Goal: Task Accomplishment & Management: Use online tool/utility

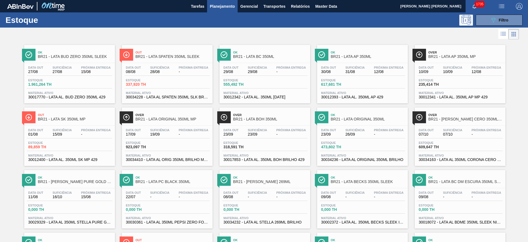
click at [271, 55] on span "BR21 - LATA BC 350ML" at bounding box center [270, 56] width 74 height 4
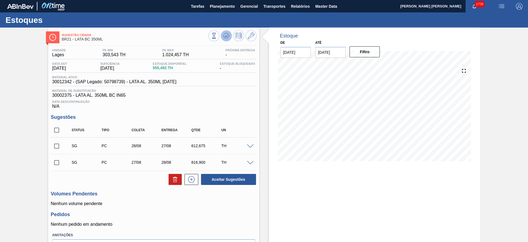
click at [217, 35] on icon at bounding box center [214, 36] width 6 height 6
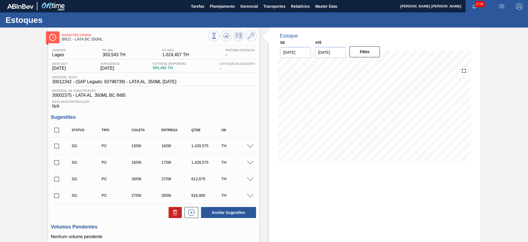
click at [360, 194] on div "Estoque De [DATE] Até [DATE] Filtro 25/08 Projeção de Estoque 557.49 [DOMAIN_NA…" at bounding box center [374, 168] width 211 height 281
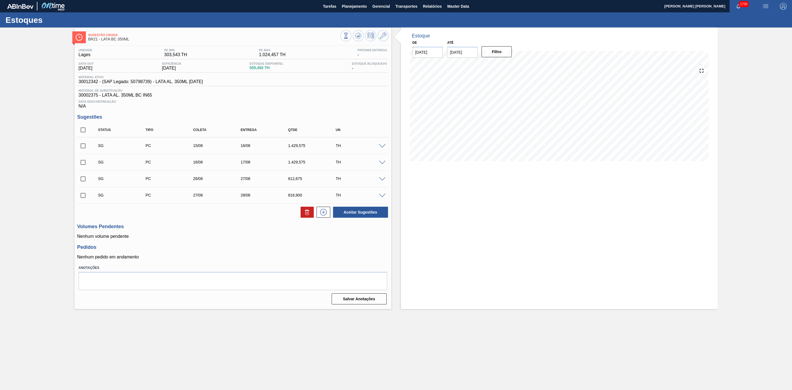
click at [382, 148] on span at bounding box center [382, 146] width 7 height 4
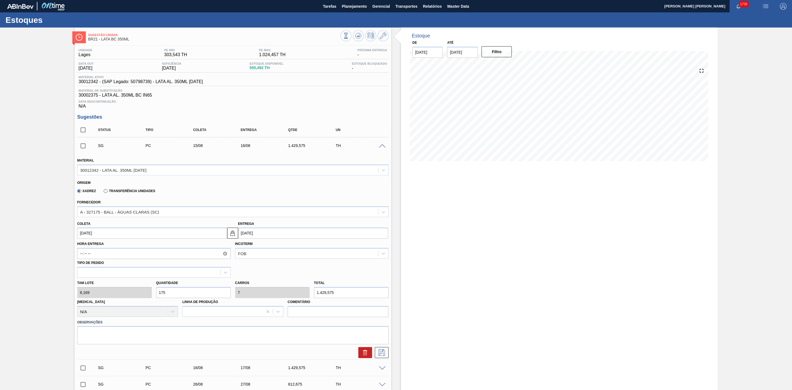
click at [382, 148] on span at bounding box center [382, 146] width 7 height 4
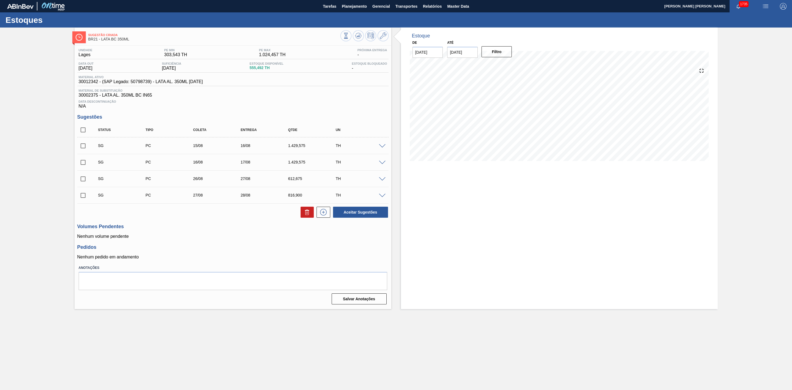
click at [380, 165] on span at bounding box center [382, 163] width 7 height 4
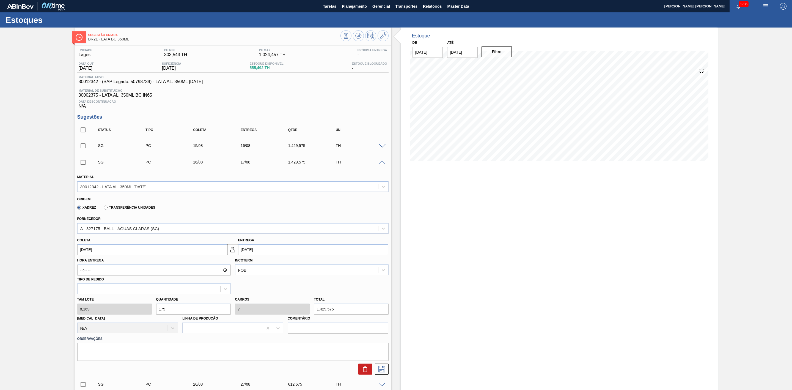
click at [380, 165] on span at bounding box center [382, 163] width 7 height 4
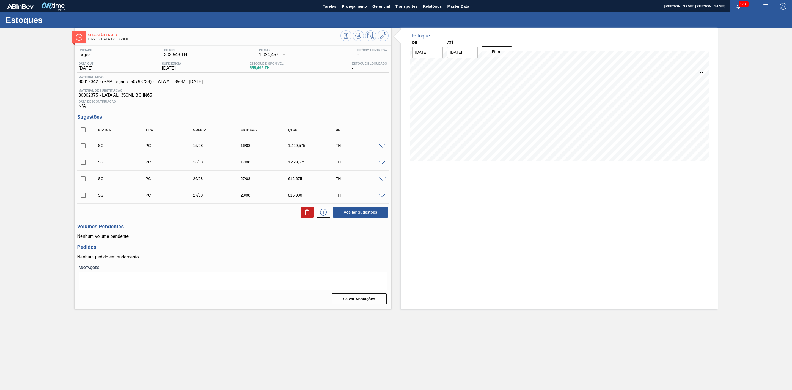
click at [84, 146] on input "checkbox" at bounding box center [83, 146] width 12 height 12
checkbox input "true"
click at [83, 164] on input "checkbox" at bounding box center [83, 163] width 12 height 12
checkbox input "true"
click at [344, 217] on button "Aceitar Sugestões" at bounding box center [360, 212] width 55 height 11
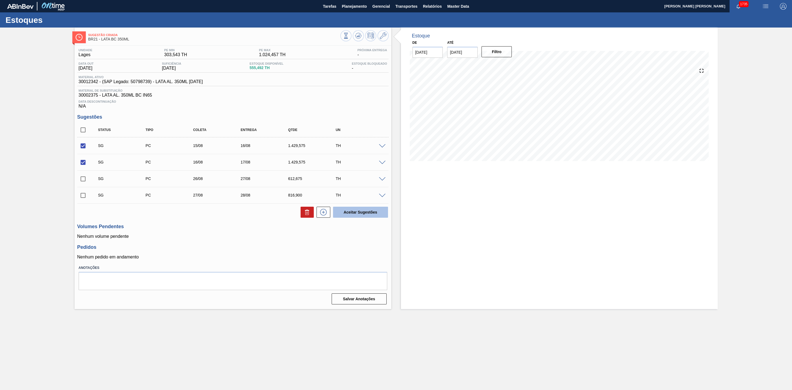
checkbox input "false"
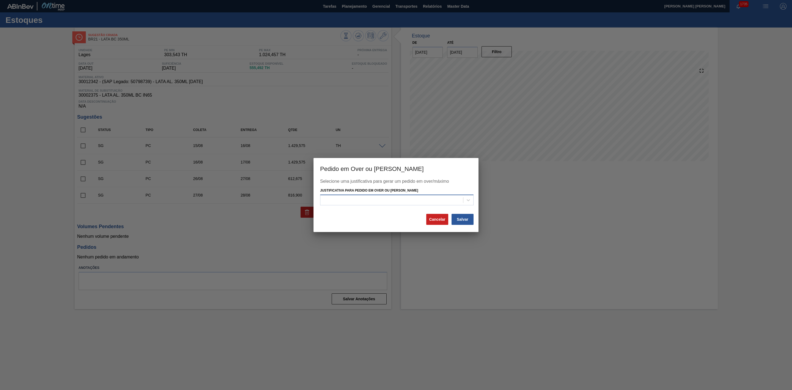
click at [370, 196] on div at bounding box center [391, 200] width 143 height 8
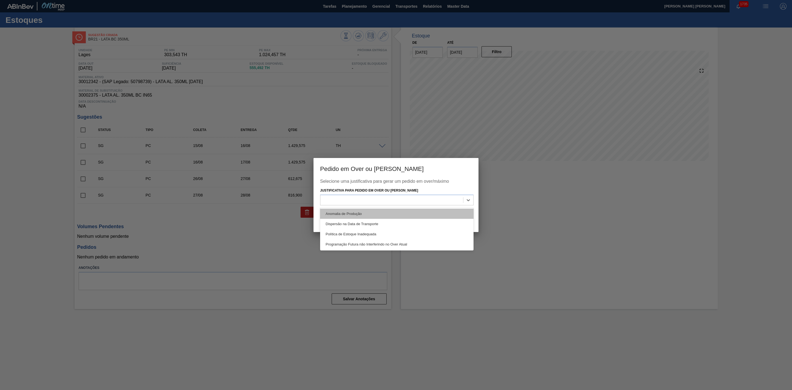
click at [344, 214] on div "Anomalia de Produção" at bounding box center [396, 213] width 153 height 10
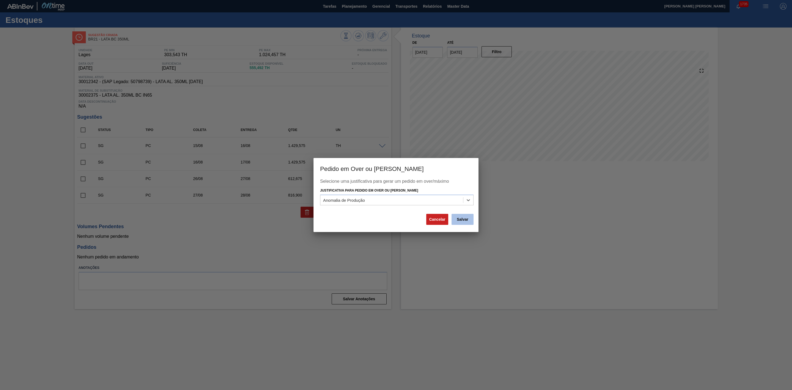
click at [457, 221] on button "Salvar" at bounding box center [463, 219] width 22 height 11
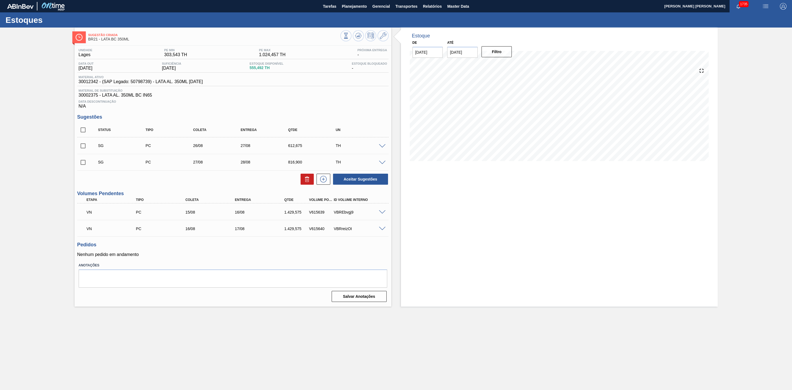
click at [382, 214] on span at bounding box center [382, 212] width 7 height 4
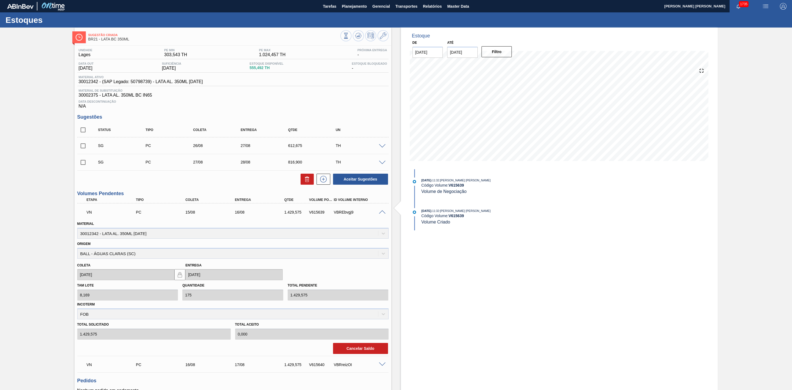
click at [382, 213] on span at bounding box center [382, 212] width 7 height 4
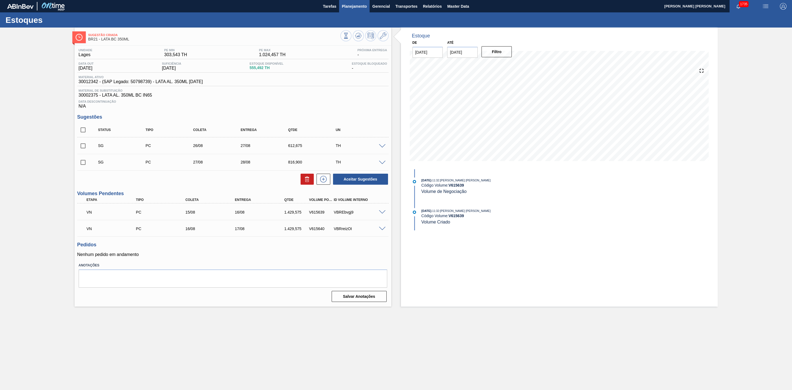
click at [347, 7] on span "Planejamento" at bounding box center [354, 6] width 25 height 7
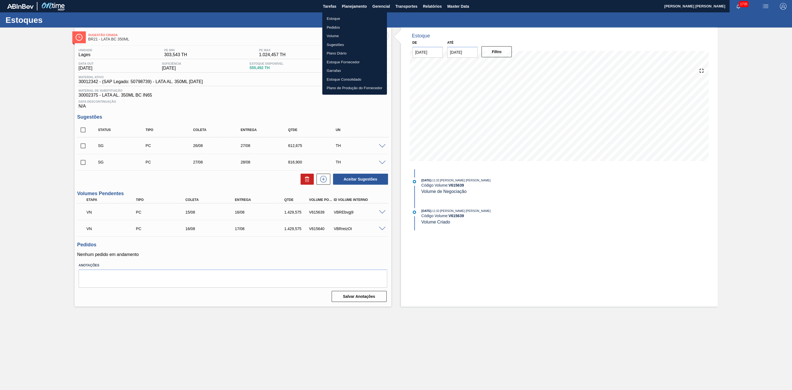
click at [341, 17] on li "Estoque" at bounding box center [354, 18] width 65 height 9
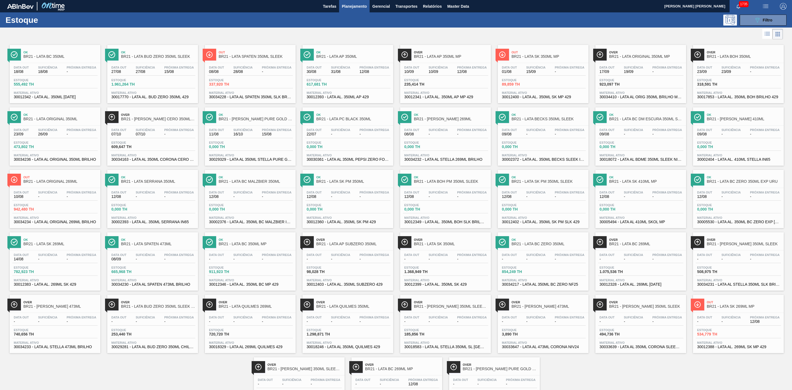
click at [460, 37] on div at bounding box center [391, 34] width 783 height 13
click at [521, 32] on div at bounding box center [391, 34] width 783 height 13
click at [278, 241] on span "Ok" at bounding box center [256, 239] width 74 height 3
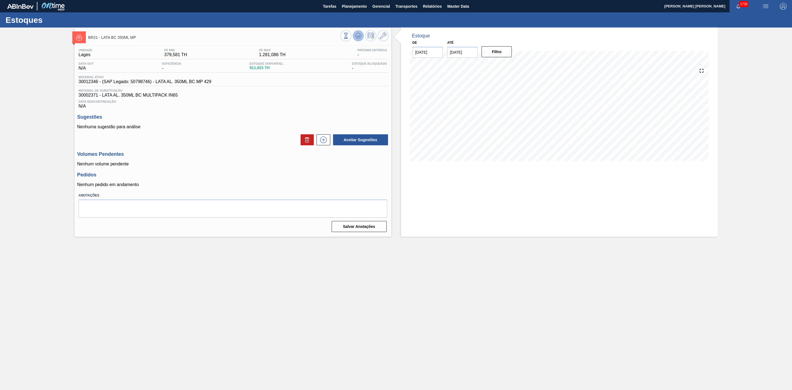
click at [358, 37] on icon at bounding box center [358, 35] width 4 height 2
click at [458, 49] on input "[DATE]" at bounding box center [462, 52] width 31 height 11
click at [453, 127] on div "31" at bounding box center [453, 127] width 7 height 7
type input "[DATE]"
click at [496, 50] on button "Filtro" at bounding box center [497, 51] width 31 height 11
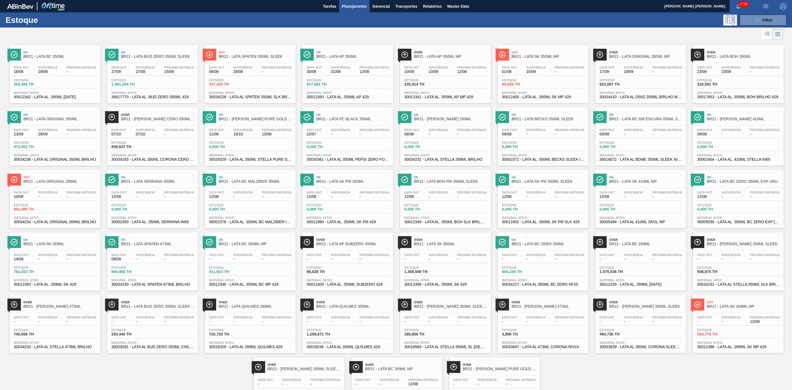
click at [49, 53] on span "Ok" at bounding box center [60, 52] width 74 height 3
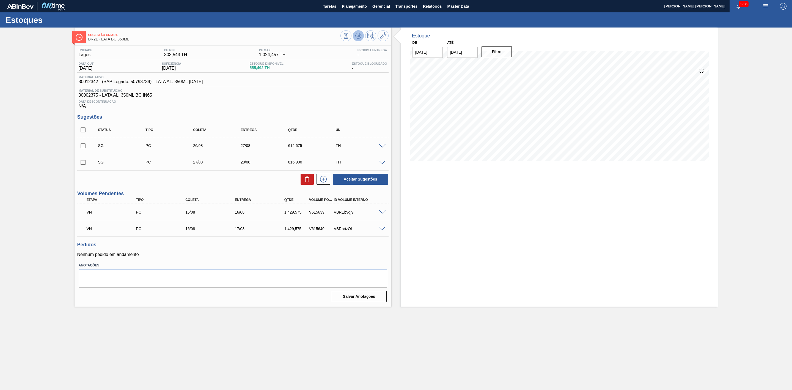
click at [349, 38] on icon at bounding box center [346, 36] width 6 height 6
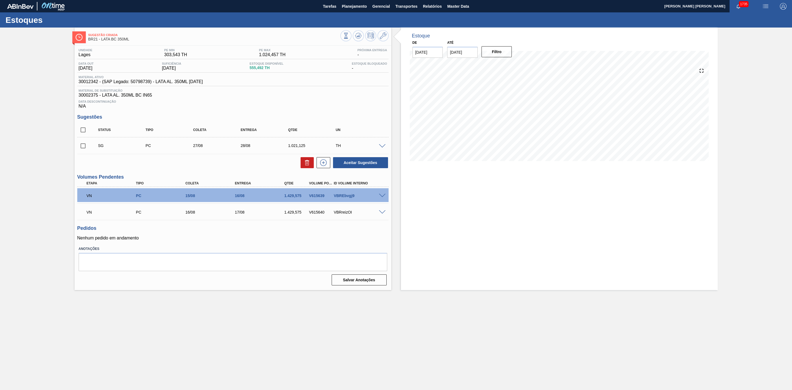
click at [658, 236] on div "Estoque De [DATE] Até [DATE] Filtro 19/08 Projeção de Estoque 986.07 [DOMAIN_NA…" at bounding box center [559, 159] width 317 height 262
click at [353, 10] on button "Planejamento" at bounding box center [354, 6] width 31 height 12
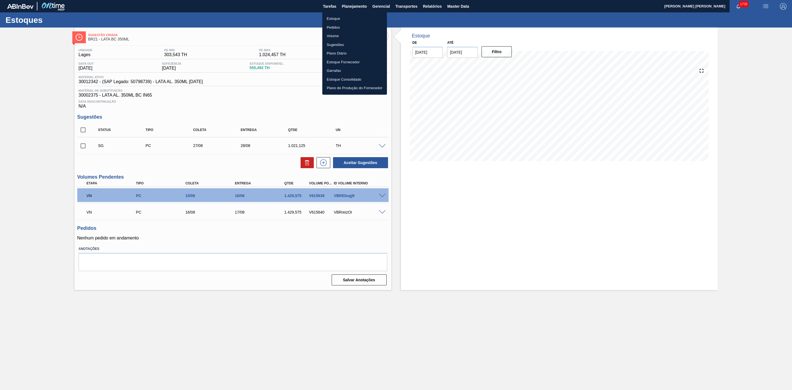
click at [340, 16] on li "Estoque" at bounding box center [354, 18] width 65 height 9
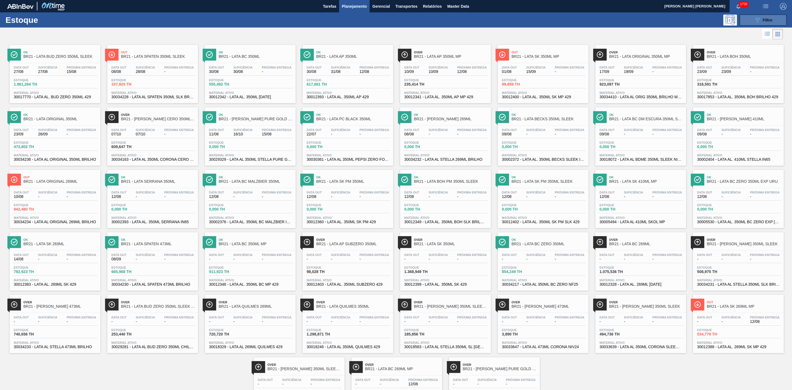
click at [756, 18] on icon "089F7B8B-B2A5-4AFE-B5C0-19BA573D28AC" at bounding box center [757, 20] width 7 height 7
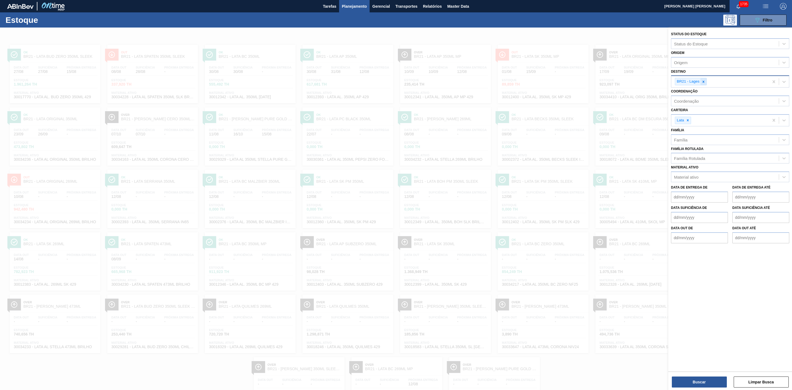
click at [704, 83] on icon at bounding box center [704, 82] width 2 height 2
type input "22"
click at [688, 91] on div "BR22 - Viamão" at bounding box center [730, 94] width 118 height 10
click at [709, 380] on button "Buscar" at bounding box center [699, 381] width 55 height 11
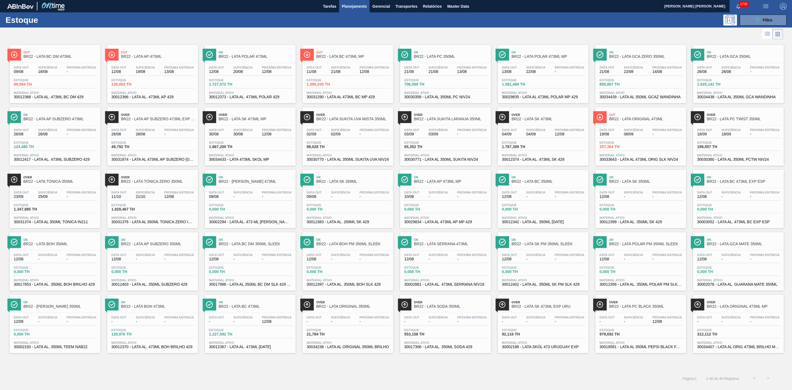
click at [385, 35] on div at bounding box center [391, 34] width 783 height 13
click at [657, 116] on span "Out" at bounding box center [646, 114] width 74 height 3
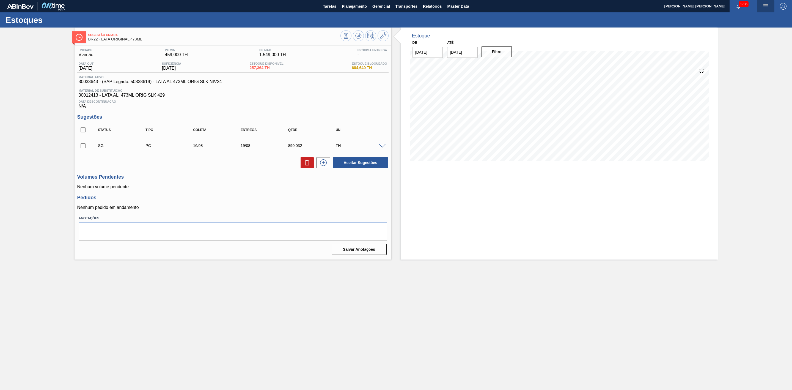
click at [765, 7] on img "button" at bounding box center [765, 6] width 7 height 7
click at [753, 20] on li "Pedido Contingência" at bounding box center [763, 20] width 50 height 10
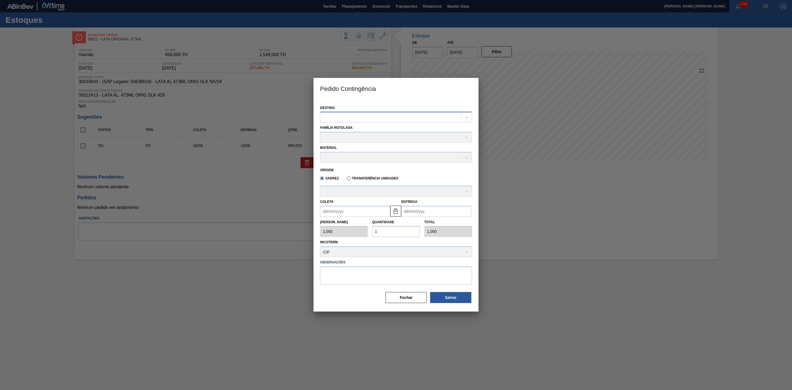
click at [391, 116] on div at bounding box center [390, 117] width 141 height 8
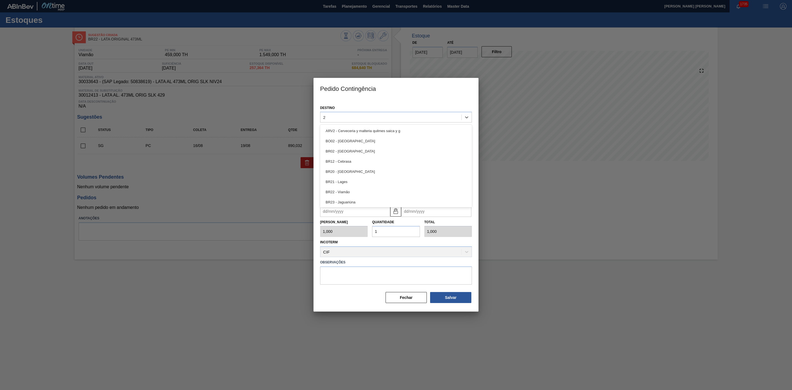
type input "22"
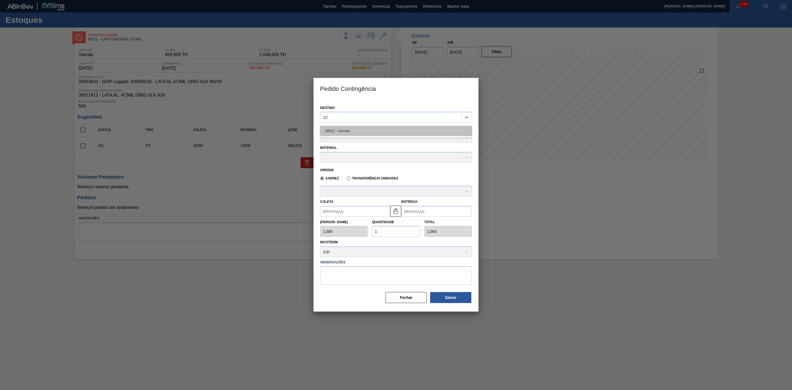
click at [356, 132] on div "BR22 - Viamão" at bounding box center [396, 131] width 152 height 10
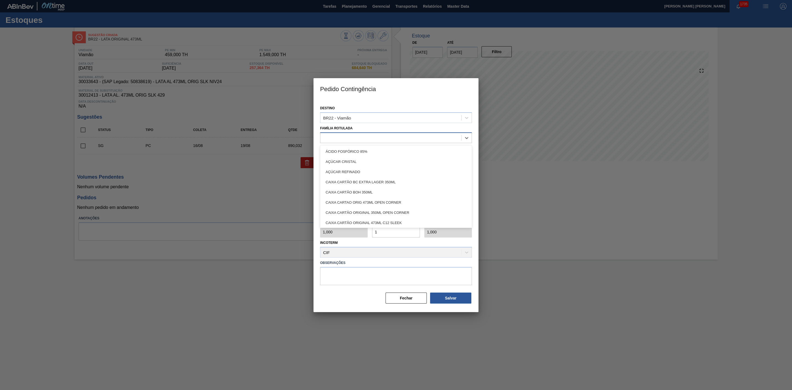
click at [342, 140] on div at bounding box center [390, 138] width 141 height 8
type Rotulada "lata ori"
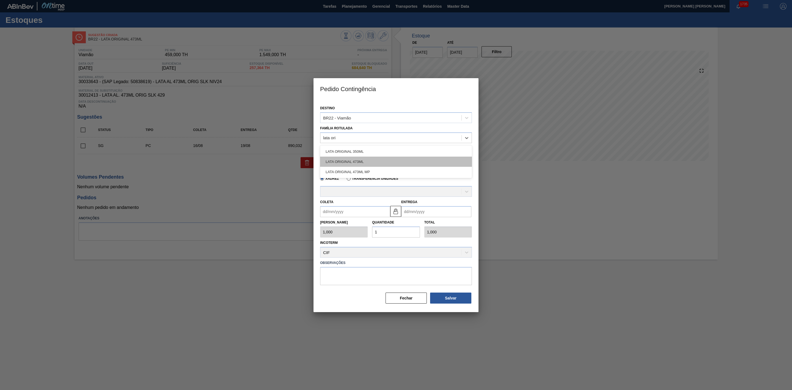
click at [344, 159] on div "LATA ORIGINAL 473ML" at bounding box center [396, 162] width 152 height 10
click at [341, 157] on div at bounding box center [390, 158] width 141 height 8
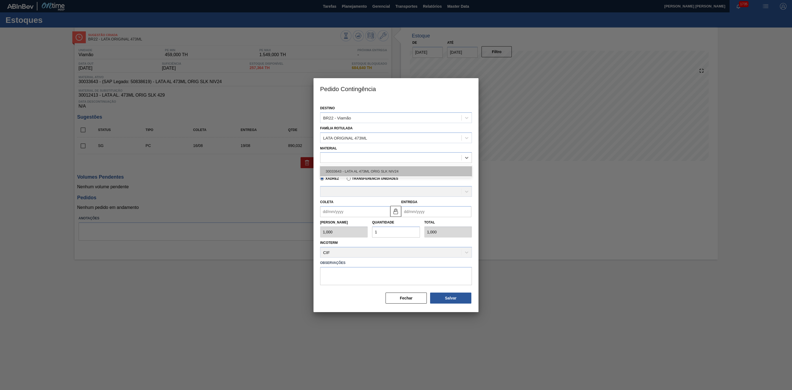
click at [366, 173] on div "30033643 - LATA AL 473ML ORIG SLK NIV24" at bounding box center [396, 171] width 152 height 10
type input "6,224"
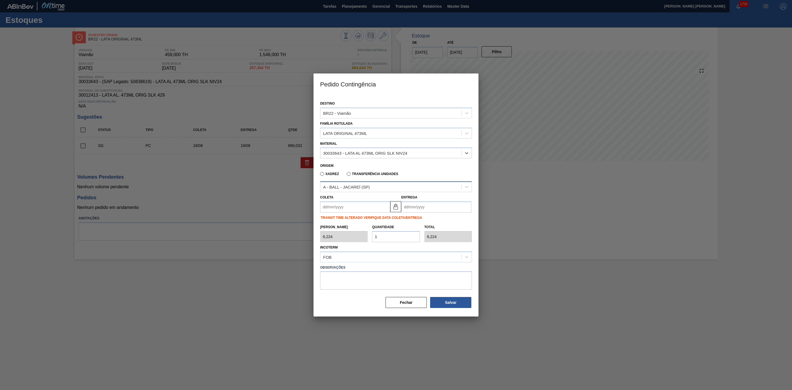
click at [373, 186] on div "A - BALL - JACAREÍ (SP)" at bounding box center [390, 187] width 141 height 8
click at [362, 198] on div "A - BALL - JACAREÍ (SP)" at bounding box center [396, 200] width 152 height 10
click at [361, 207] on input "Coleta" at bounding box center [355, 206] width 70 height 11
click at [343, 254] on div "12" at bounding box center [344, 255] width 7 height 7
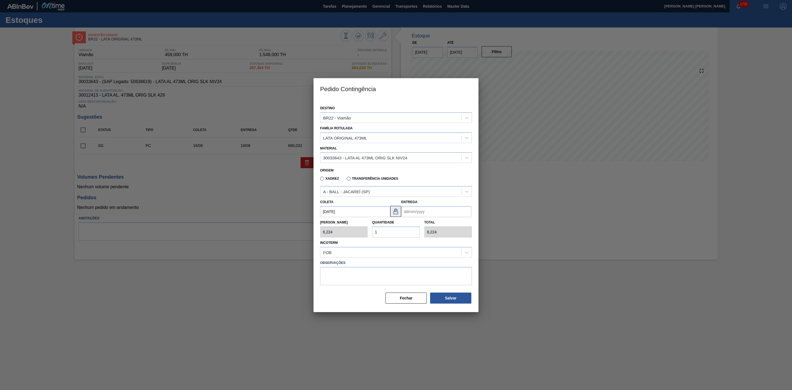
click at [393, 210] on img at bounding box center [396, 211] width 7 height 7
click at [366, 213] on input "[DATE]" at bounding box center [355, 211] width 70 height 11
click at [353, 261] on div "13" at bounding box center [353, 260] width 7 height 7
type input "[DATE]"
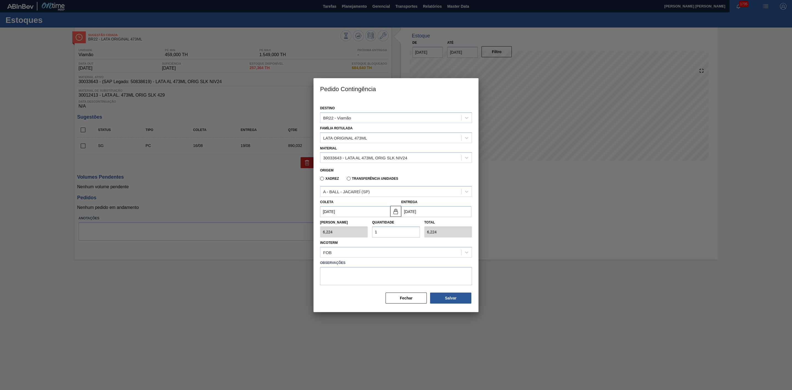
click at [349, 210] on input "[DATE]" at bounding box center [355, 211] width 70 height 11
click at [345, 258] on div "12" at bounding box center [344, 260] width 7 height 7
type input "[DATE]"
drag, startPoint x: 381, startPoint y: 233, endPoint x: 372, endPoint y: 233, distance: 8.5
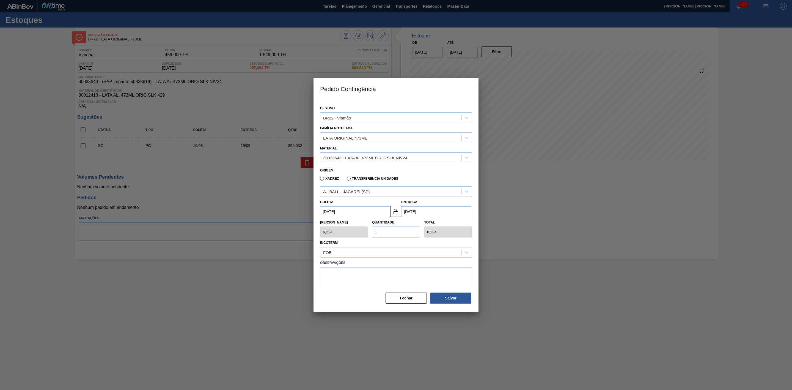
click at [372, 233] on input "1" at bounding box center [396, 231] width 48 height 11
type input "2"
type input "12,448"
type input "20"
type input "124,480"
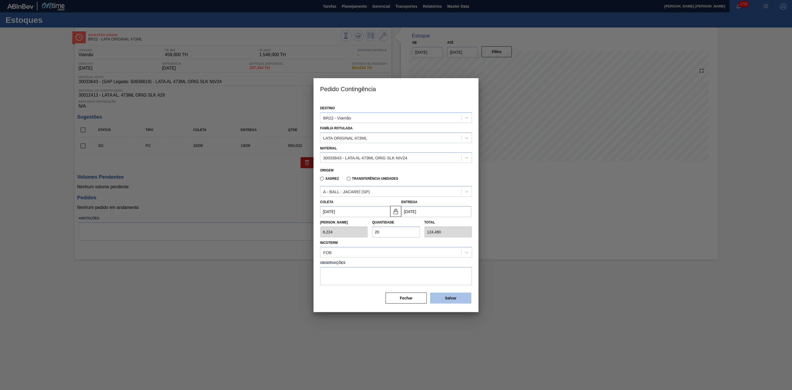
type input "20"
click at [456, 295] on button "Salvar" at bounding box center [450, 297] width 41 height 11
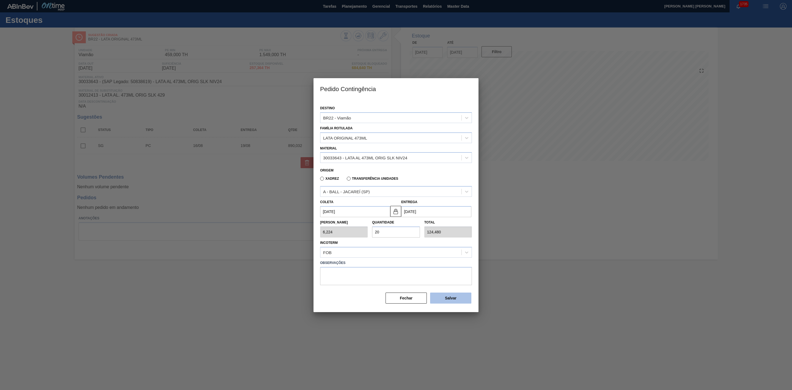
click at [456, 295] on button "Salvar" at bounding box center [450, 297] width 41 height 11
type input "1,000"
type input "1"
type input "1,000"
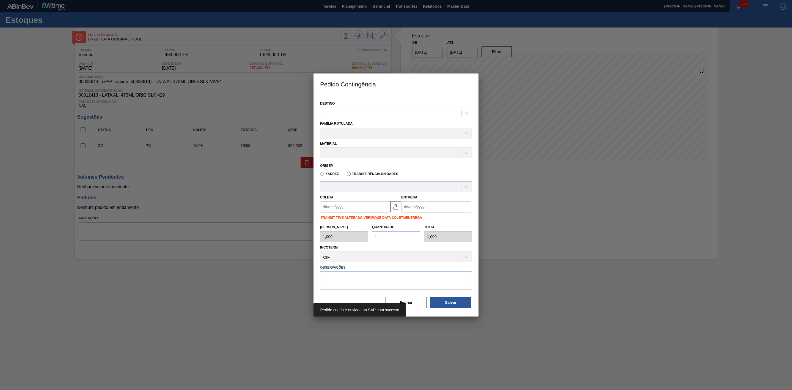
click at [523, 215] on div at bounding box center [396, 195] width 792 height 390
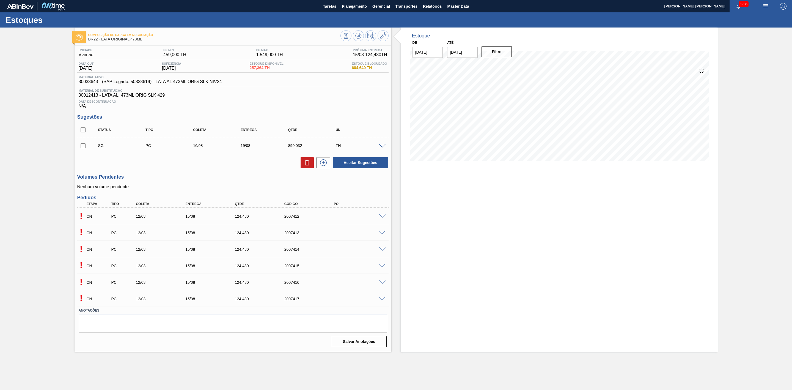
click at [381, 218] on span at bounding box center [382, 216] width 7 height 4
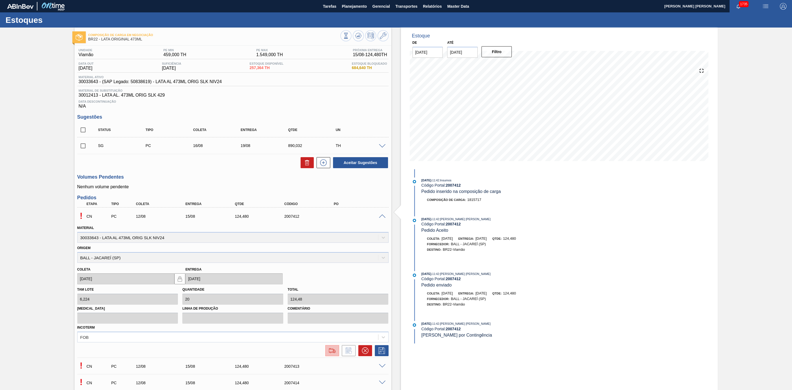
click at [332, 351] on img at bounding box center [332, 350] width 9 height 7
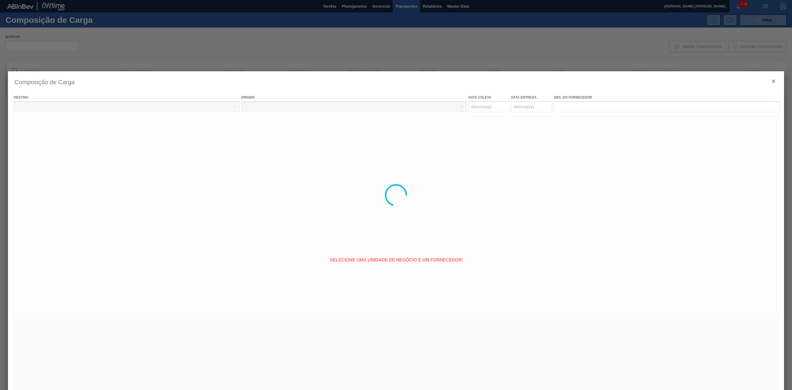
type coleta "[DATE]"
type entrega "[DATE]"
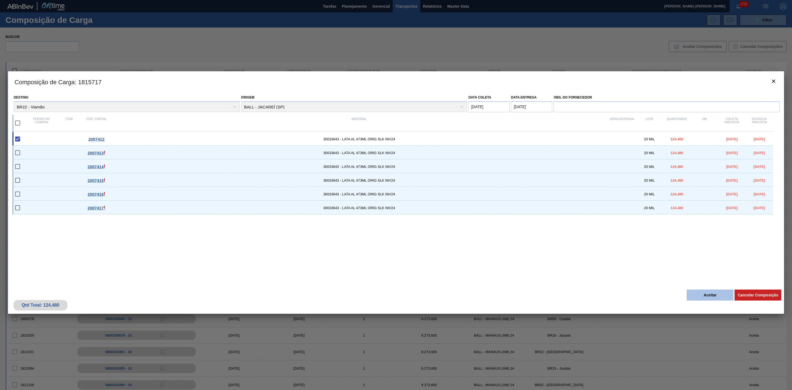
click at [716, 292] on button "Aceitar" at bounding box center [710, 294] width 47 height 11
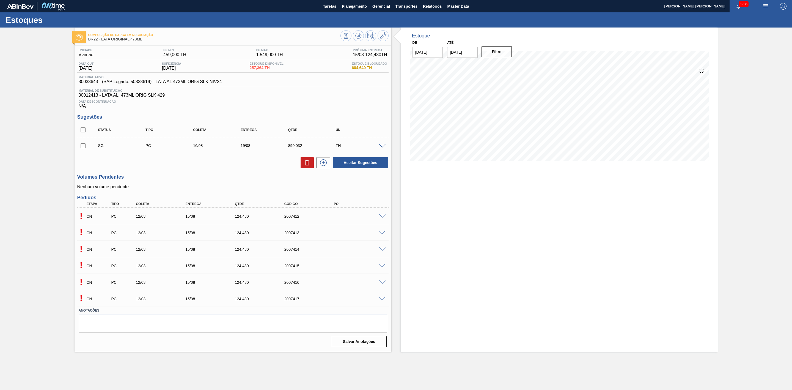
click at [385, 235] on span at bounding box center [382, 233] width 7 height 4
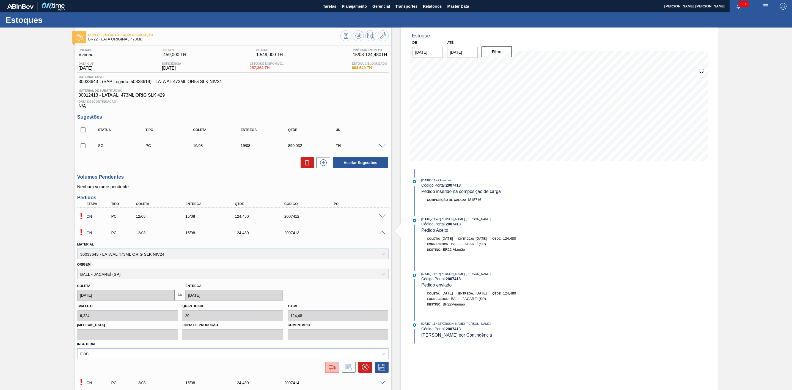
click at [331, 370] on img at bounding box center [332, 367] width 9 height 7
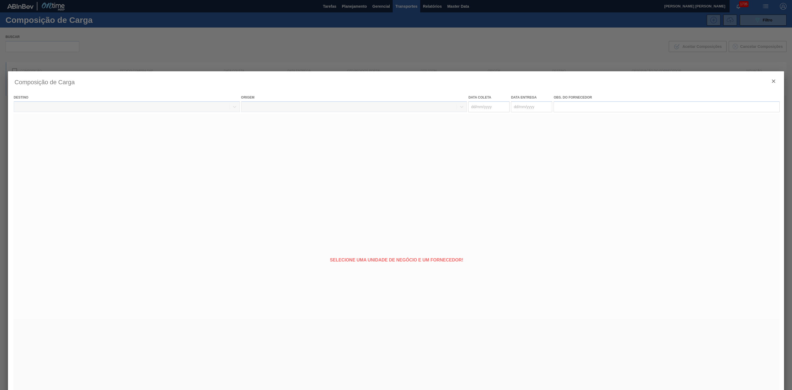
type coleta "[DATE]"
type entrega "[DATE]"
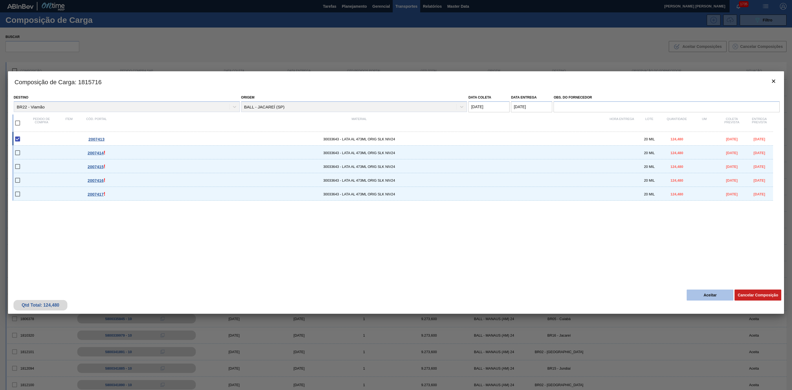
click at [705, 291] on button "Aceitar" at bounding box center [710, 294] width 47 height 11
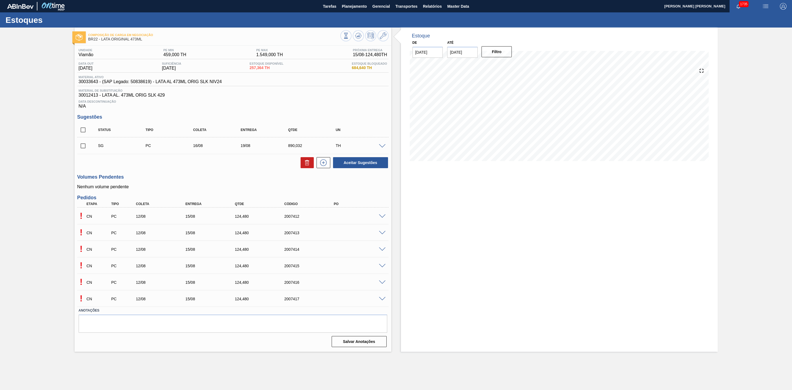
click at [382, 251] on span at bounding box center [382, 249] width 7 height 4
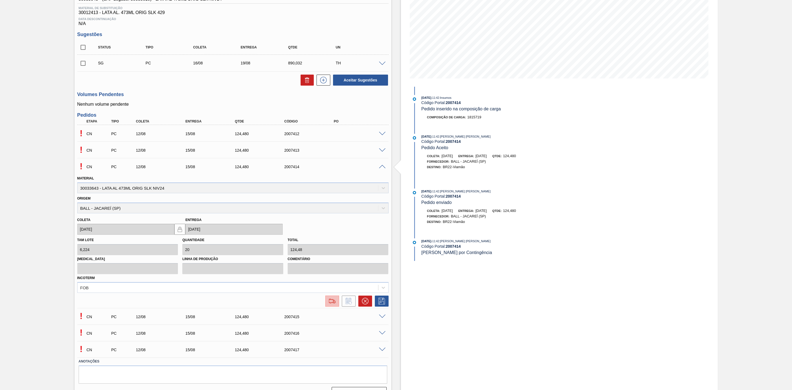
click at [330, 303] on img at bounding box center [332, 301] width 9 height 7
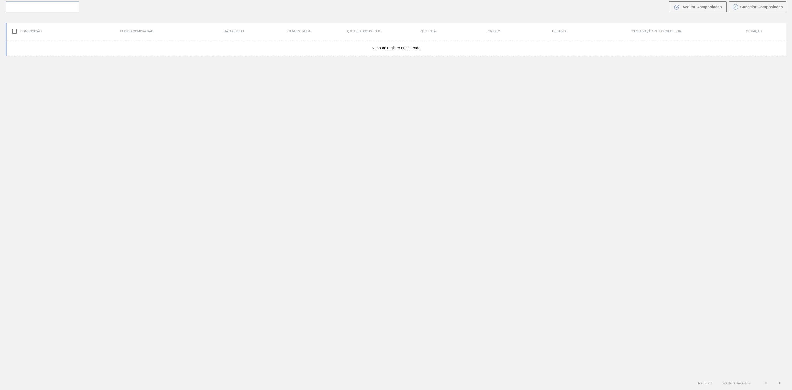
scroll to position [40, 0]
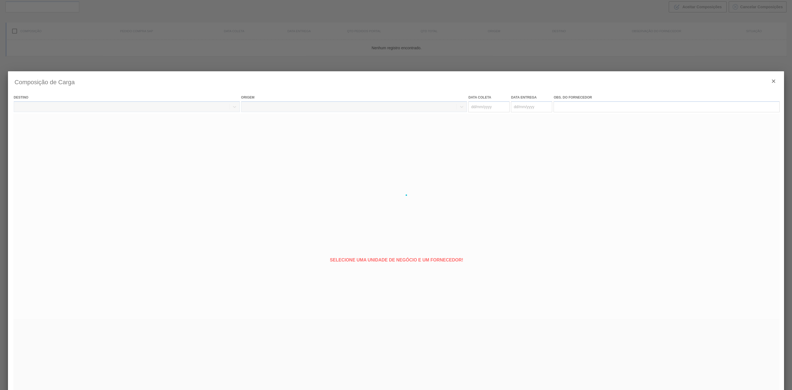
type coleta "[DATE]"
type entrega "[DATE]"
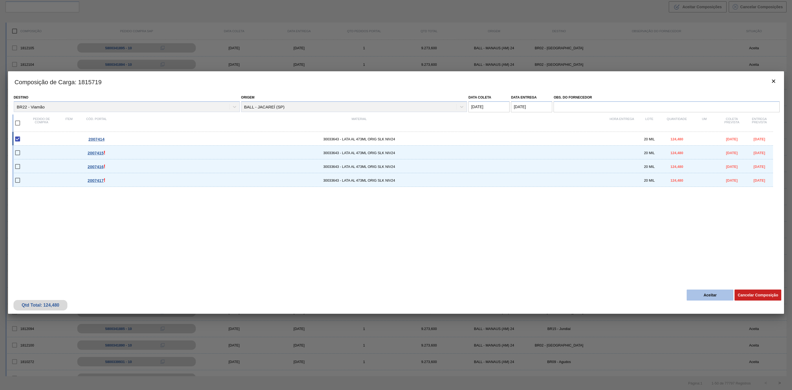
click at [703, 294] on button "Aceitar" at bounding box center [710, 294] width 47 height 11
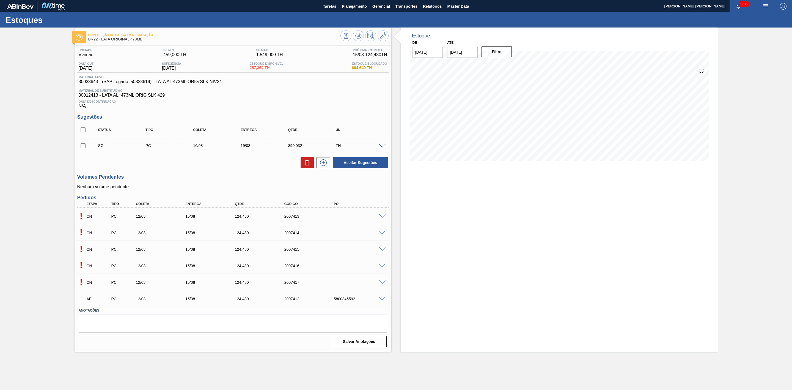
click at [381, 251] on span at bounding box center [382, 249] width 7 height 4
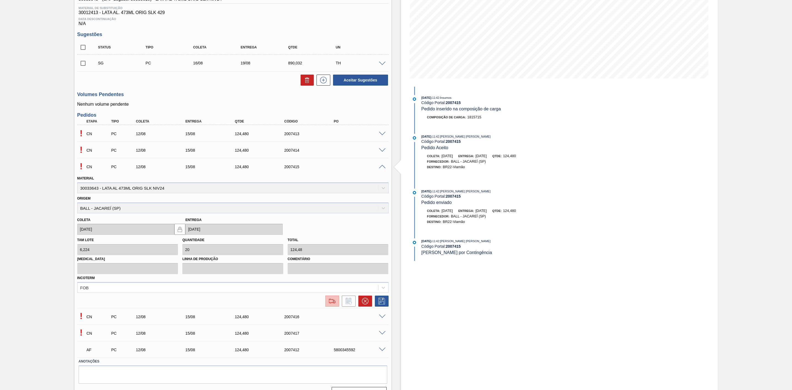
click at [333, 301] on img at bounding box center [332, 301] width 9 height 7
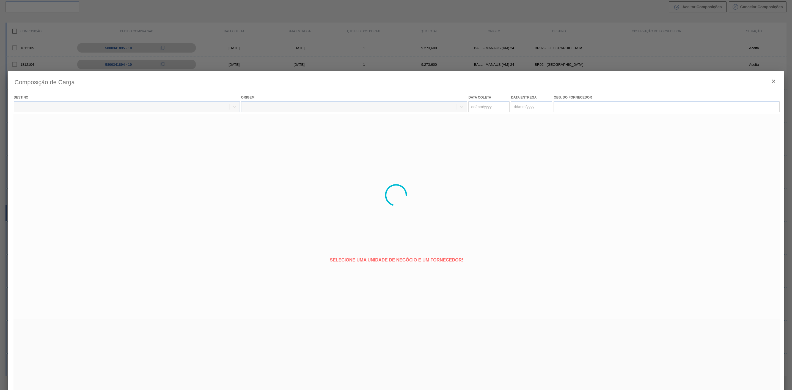
type coleta "[DATE]"
type entrega "[DATE]"
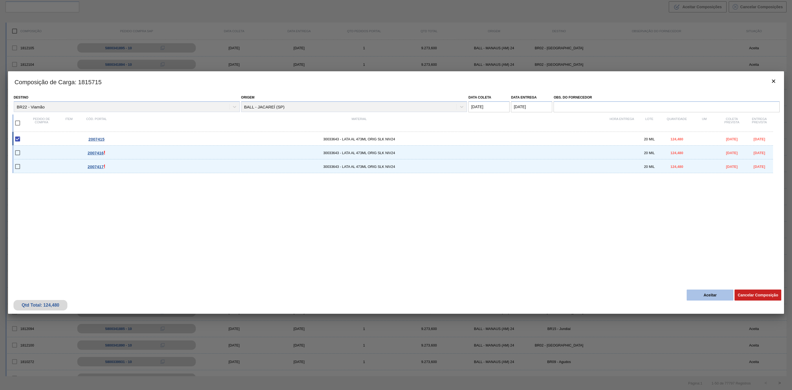
click at [714, 292] on button "Aceitar" at bounding box center [710, 294] width 47 height 11
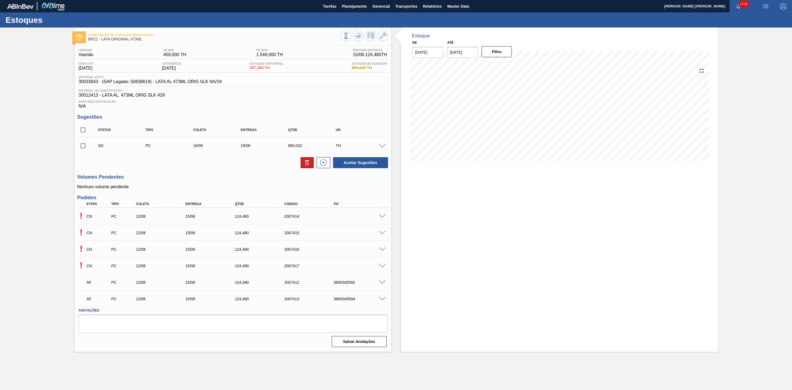
click at [382, 251] on span at bounding box center [382, 249] width 7 height 4
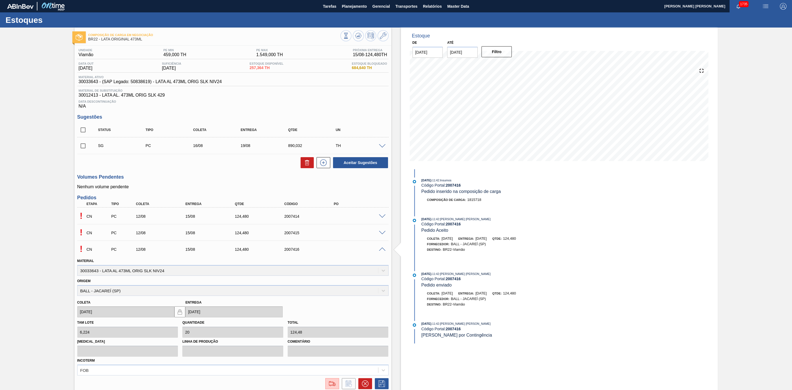
scroll to position [41, 0]
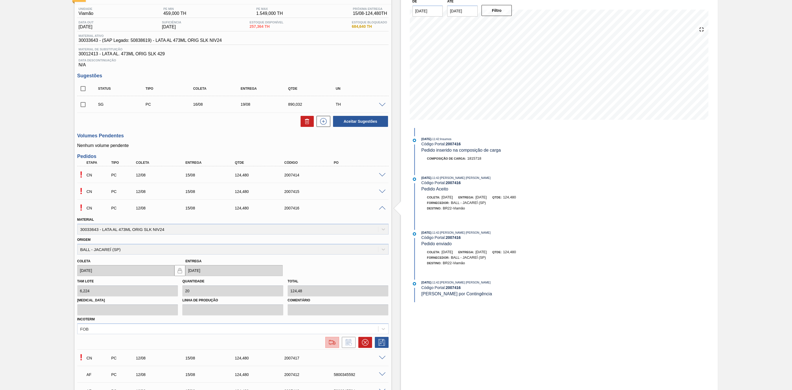
click at [334, 343] on img at bounding box center [332, 342] width 9 height 7
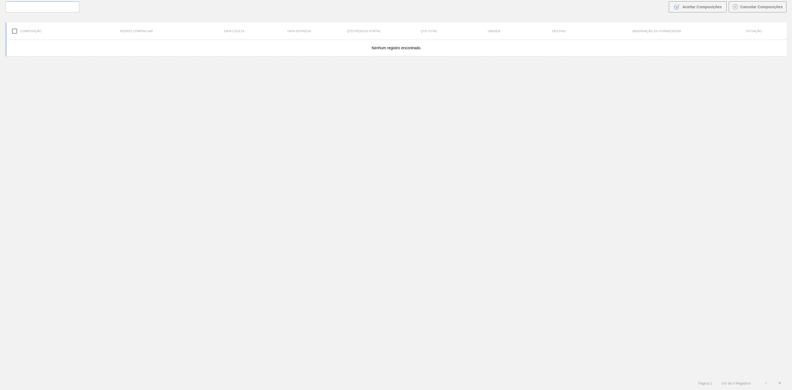
scroll to position [40, 0]
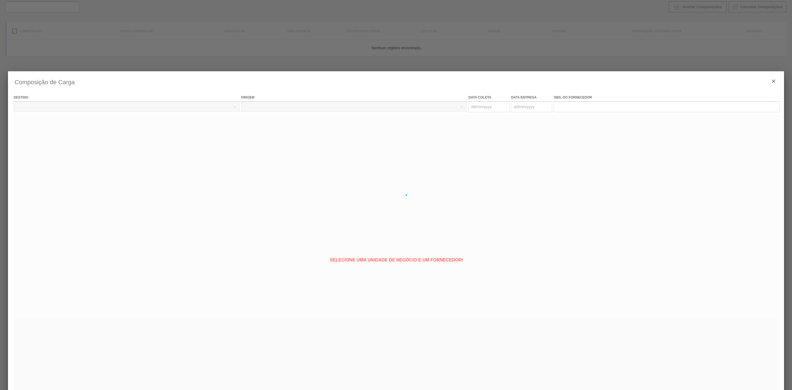
type coleta "[DATE]"
type entrega "[DATE]"
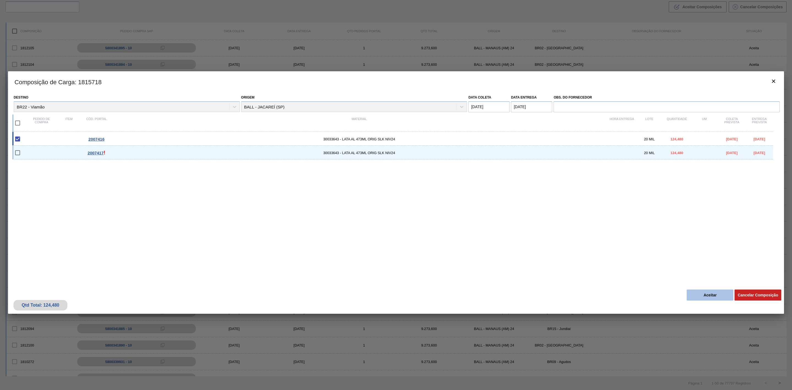
click at [705, 294] on button "Aceitar" at bounding box center [710, 294] width 47 height 11
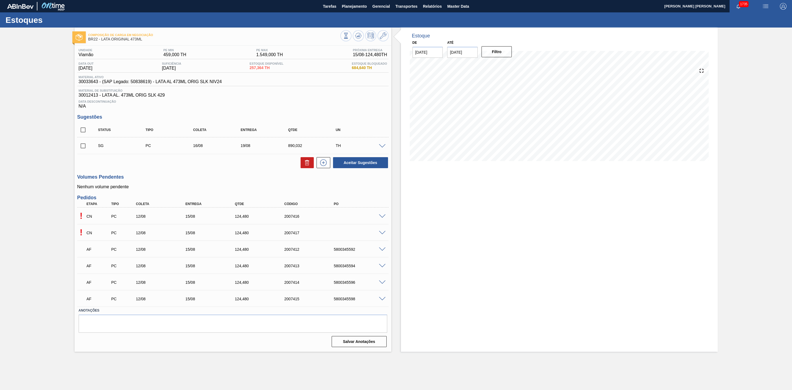
click at [384, 234] on span at bounding box center [382, 233] width 7 height 4
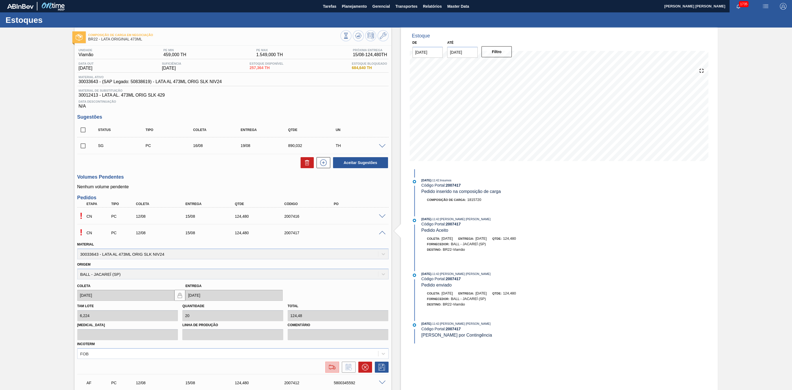
click at [334, 368] on img at bounding box center [332, 367] width 9 height 7
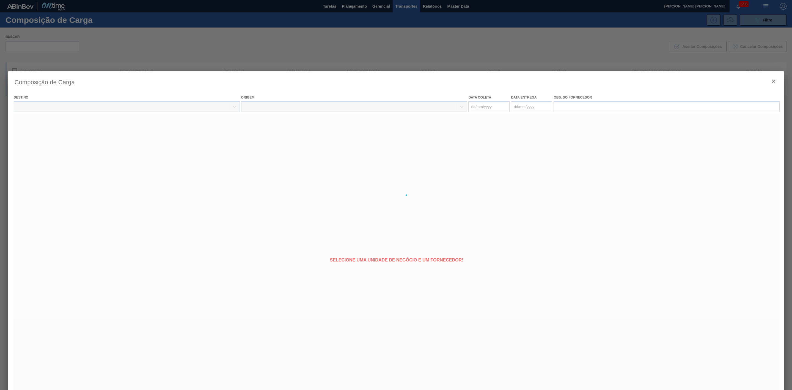
type coleta "[DATE]"
type entrega "[DATE]"
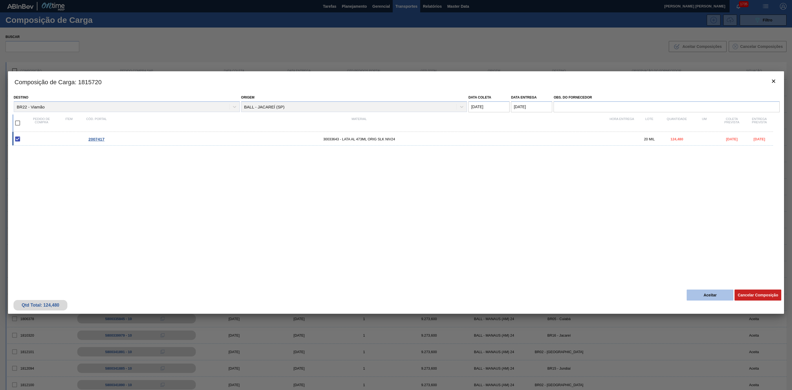
click at [706, 297] on button "Aceitar" at bounding box center [710, 294] width 47 height 11
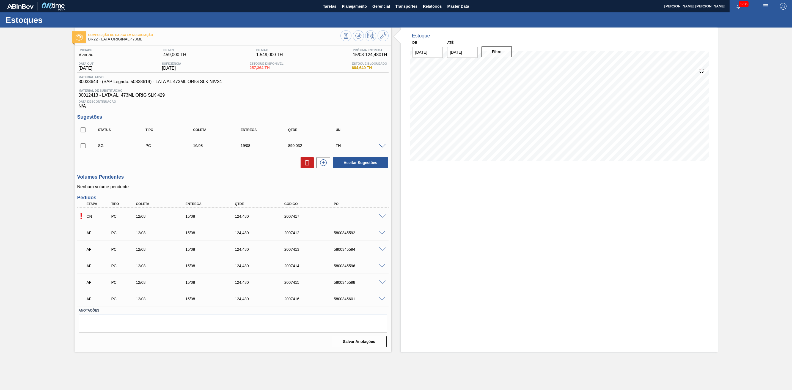
click at [343, 233] on div "5800345592" at bounding box center [361, 233] width 57 height 4
copy div "5800345592"
click at [348, 251] on div "5800345594" at bounding box center [361, 249] width 57 height 4
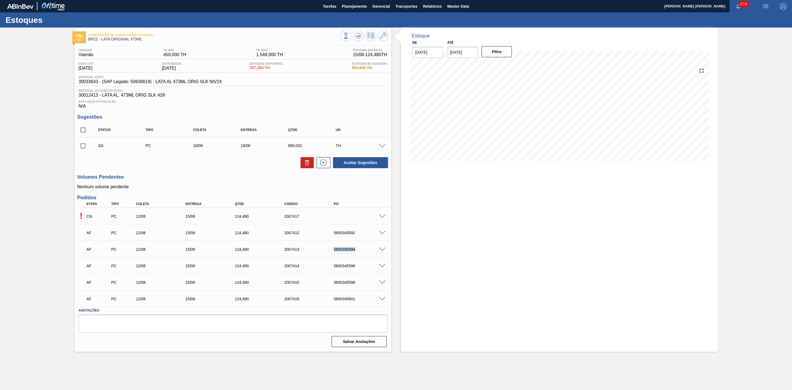
copy div "5800345594"
click at [348, 301] on div "5800345601" at bounding box center [361, 299] width 57 height 4
copy div "5800345601"
click at [344, 300] on div "5800345603" at bounding box center [361, 299] width 57 height 4
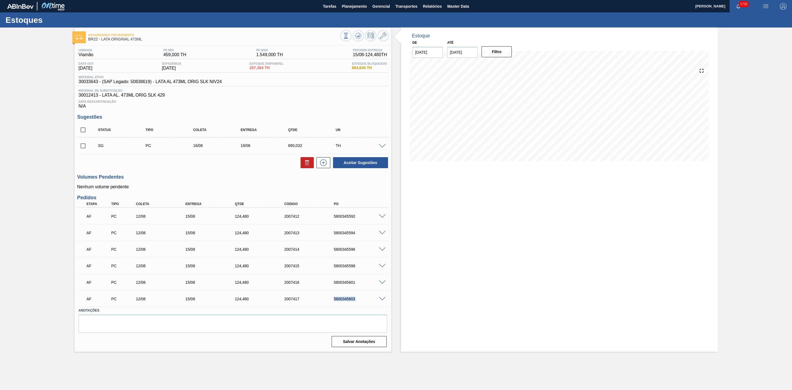
click at [344, 300] on div "5800345603" at bounding box center [361, 299] width 57 height 4
copy div "5800345603"
click at [537, 260] on div "Estoque De 12/08/2025 Até 31/08/2025 Filtro 27/08 Projeção de Estoque -114.188 …" at bounding box center [559, 190] width 317 height 324
